Goal: Navigation & Orientation: Find specific page/section

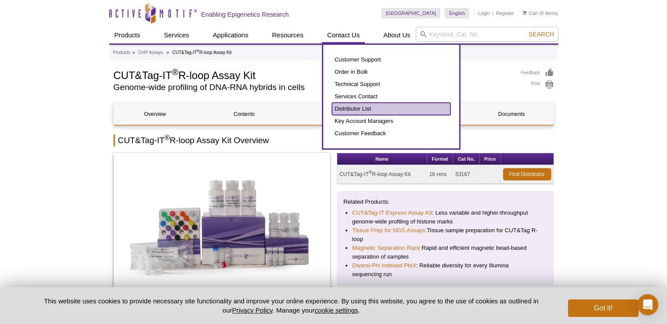
click at [360, 106] on link "Distributor List" at bounding box center [391, 109] width 118 height 12
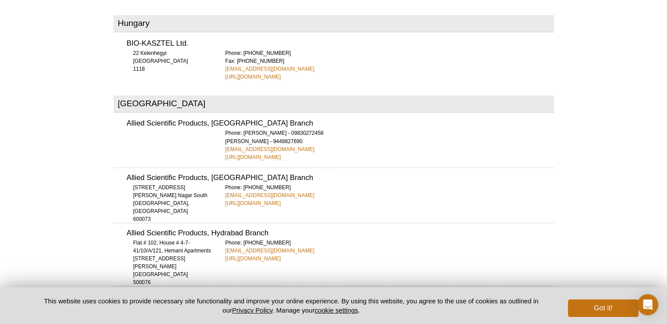
scroll to position [1541, 0]
